Goal: Task Accomplishment & Management: Use online tool/utility

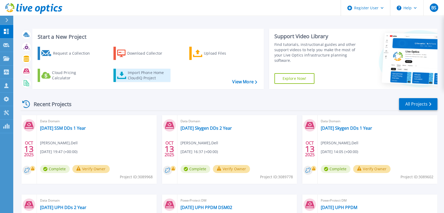
click at [144, 75] on div "Import Phone Home CloudIQ Project" at bounding box center [148, 75] width 41 height 11
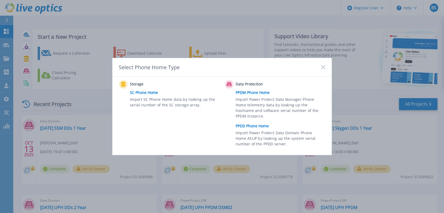
click at [257, 126] on link "PPDD Phone Home" at bounding box center [282, 126] width 92 height 8
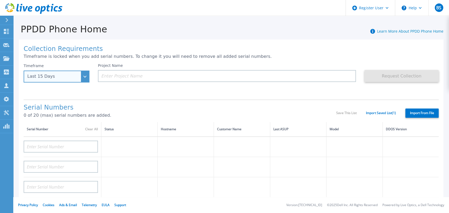
click at [84, 74] on div "Last 15 Days" at bounding box center [57, 77] width 66 height 12
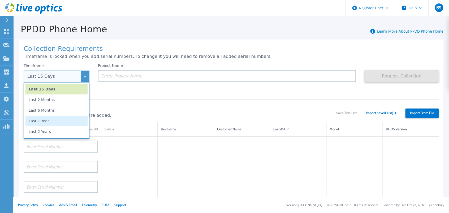
click at [72, 118] on li "Last 1 Year" at bounding box center [56, 121] width 62 height 11
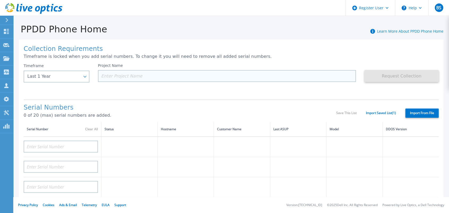
click at [138, 77] on input at bounding box center [227, 76] width 258 height 12
type input "G"
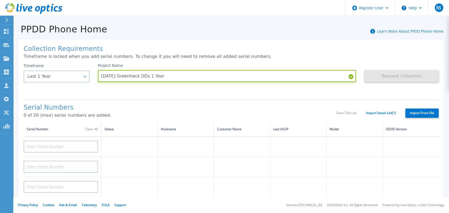
type input "2024.10.14 Greenheck DDs 1 Year"
click at [408, 110] on label "Import From File" at bounding box center [421, 112] width 33 height 9
click at [0, 0] on input "Import From File" at bounding box center [0, 0] width 0 height 0
type input "DE300224317485"
type input "DE300224317489"
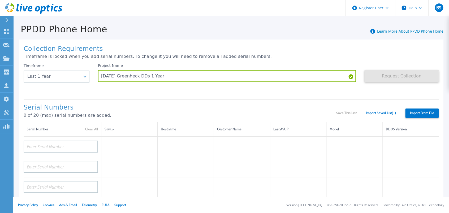
type input "DE300224317491"
type input "DE700244300025"
type input "DE700244300026"
type input "APM00183830674"
type input "DE300224317473"
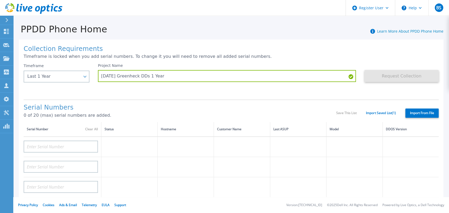
type input "DE300234400699"
type input "DE300224317488"
type input "APM00195102691"
type input "APM00165219840"
type input "DE300202513327"
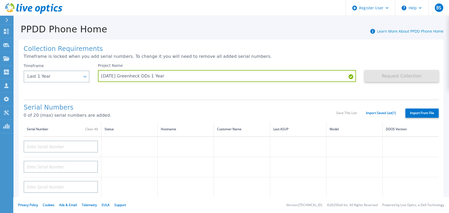
type input "FLA00133500329"
type input "FLA00140400048"
type input "APM00215021119"
type input "APM00195102692"
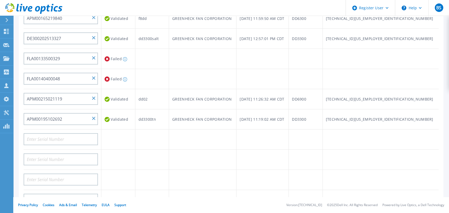
scroll to position [212, 0]
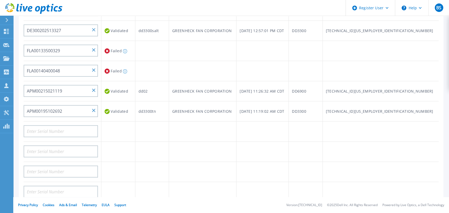
click at [16, 104] on div "Collection Requirements Timeframe is locked when you add serial numbers. To cha…" at bounding box center [230, 52] width 435 height 321
click at [39, 47] on input "FLA00133500329" at bounding box center [61, 51] width 74 height 12
click at [40, 48] on input "FLA00133500329" at bounding box center [61, 51] width 74 height 12
click at [95, 51] on input "FLA00133500329" at bounding box center [61, 51] width 74 height 12
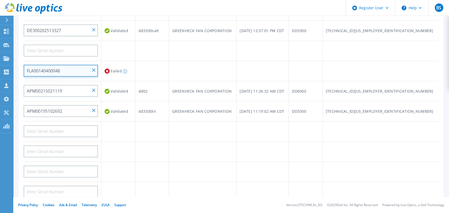
click at [95, 70] on input "FLA00140400048" at bounding box center [61, 71] width 74 height 12
click at [129, 138] on td at bounding box center [118, 131] width 34 height 20
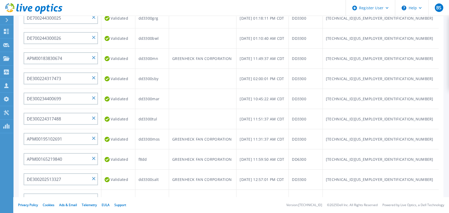
scroll to position [177, 0]
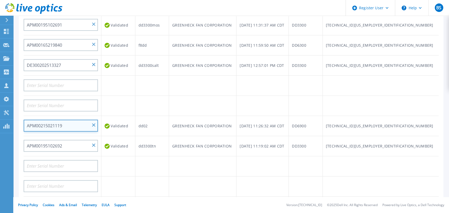
click at [44, 126] on input "APM00215021119" at bounding box center [61, 126] width 74 height 12
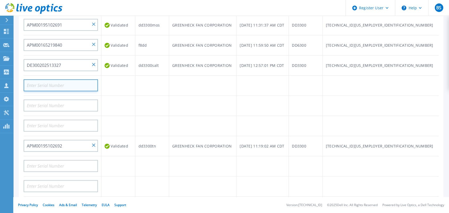
click at [72, 83] on input at bounding box center [61, 85] width 74 height 12
paste input "APM00215021119"
type input "APM00215021119"
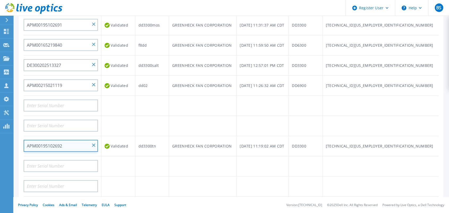
click at [48, 144] on input "APM00195102692" at bounding box center [61, 146] width 74 height 12
click at [48, 143] on input "APM00195102692" at bounding box center [61, 146] width 74 height 12
click at [48, 144] on input "APM00195102692" at bounding box center [61, 146] width 74 height 12
click at [94, 142] on input "APM00195102692" at bounding box center [61, 146] width 74 height 12
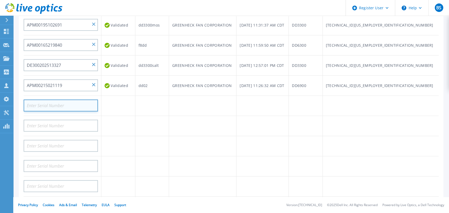
click at [72, 102] on input at bounding box center [61, 105] width 74 height 12
paste input "APM00195102692"
type input "APM00195102692"
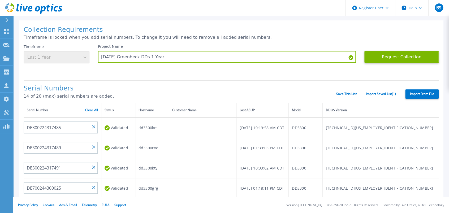
scroll to position [29, 0]
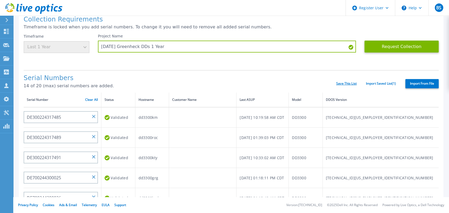
click at [346, 83] on link "Save This List" at bounding box center [346, 84] width 20 height 4
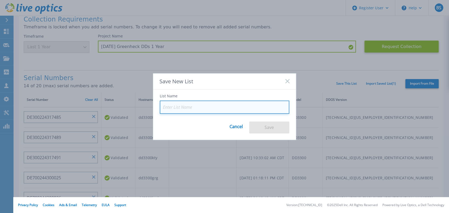
click at [212, 108] on input at bounding box center [224, 106] width 129 height 13
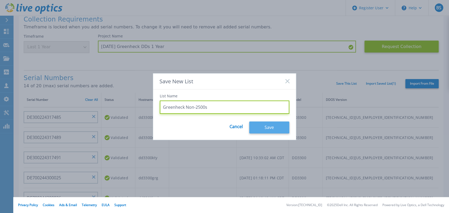
type input "Greenheck Non-2500s"
click at [266, 126] on button "Save" at bounding box center [269, 127] width 40 height 12
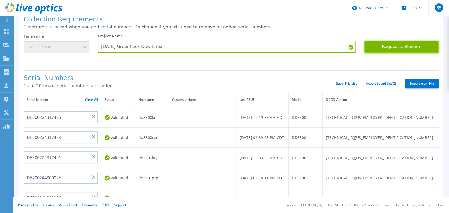
click at [391, 46] on button "Request Collection" at bounding box center [401, 47] width 74 height 12
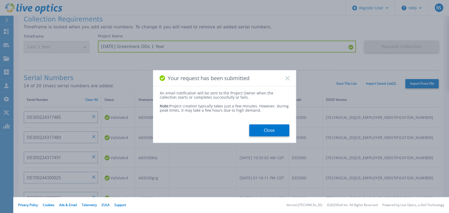
click at [285, 80] on div "Your request has been submitted" at bounding box center [224, 78] width 143 height 16
click at [286, 78] on icon at bounding box center [287, 78] width 4 height 4
